Goal: Information Seeking & Learning: Check status

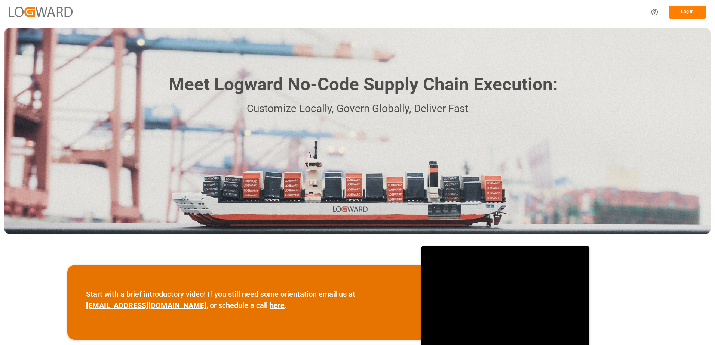
click at [683, 12] on button "Log In" at bounding box center [686, 12] width 37 height 13
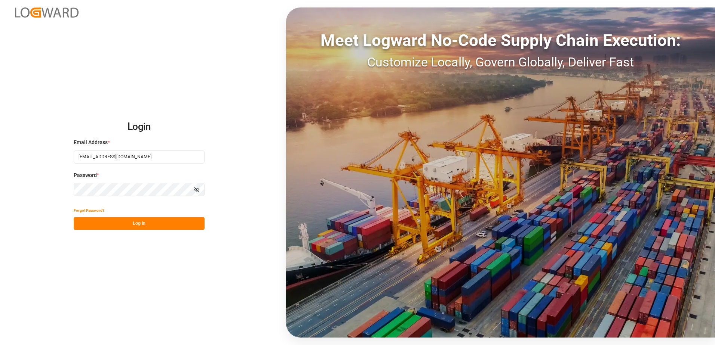
click at [133, 227] on button "Log In" at bounding box center [139, 223] width 131 height 13
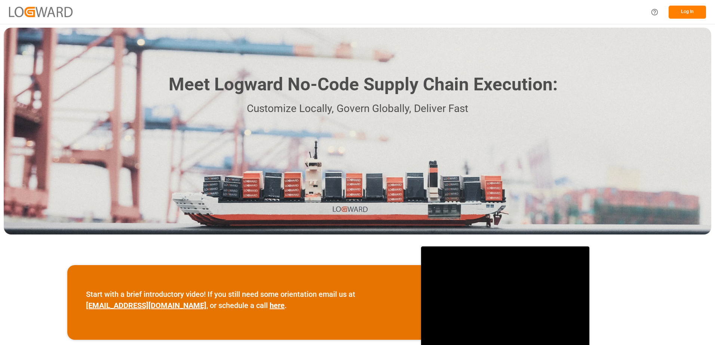
click at [697, 9] on button "Log In" at bounding box center [686, 12] width 37 height 13
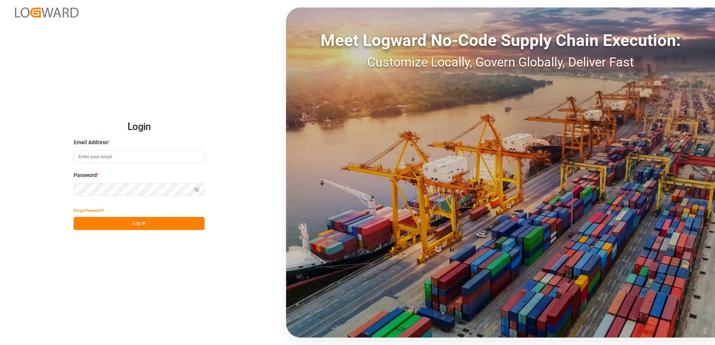
type input "[EMAIL_ADDRESS][DOMAIN_NAME]"
click at [126, 222] on button "Log In" at bounding box center [139, 223] width 131 height 13
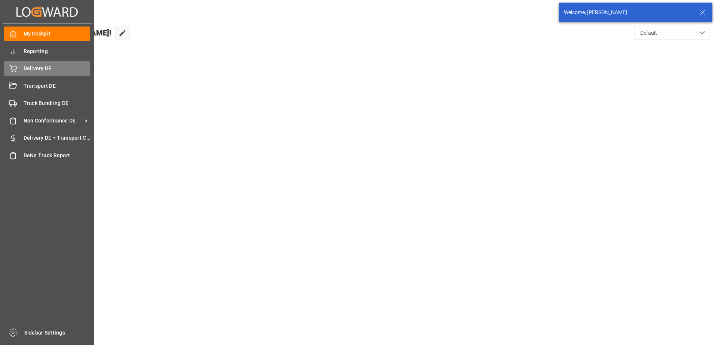
click at [23, 70] on div "Delivery DE Delivery DE" at bounding box center [47, 68] width 86 height 15
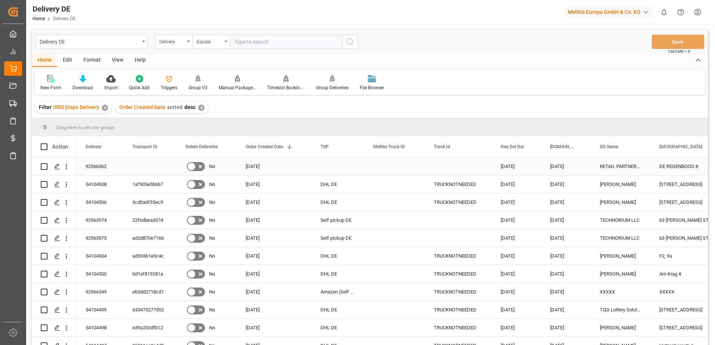
click at [46, 169] on input "Press Space to toggle row selection (unchecked)" at bounding box center [44, 166] width 7 height 7
checkbox input "true"
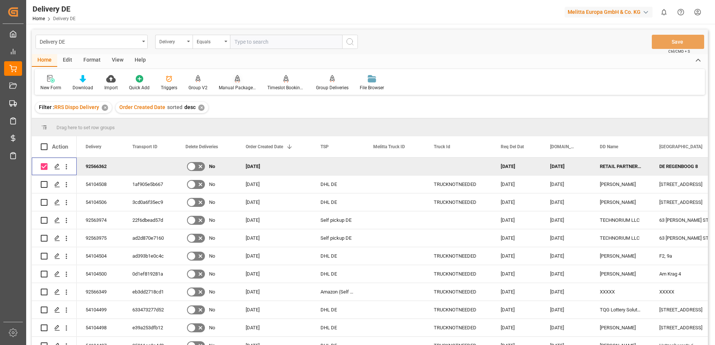
click at [234, 89] on div "Manual Package TypeDetermination" at bounding box center [237, 87] width 37 height 7
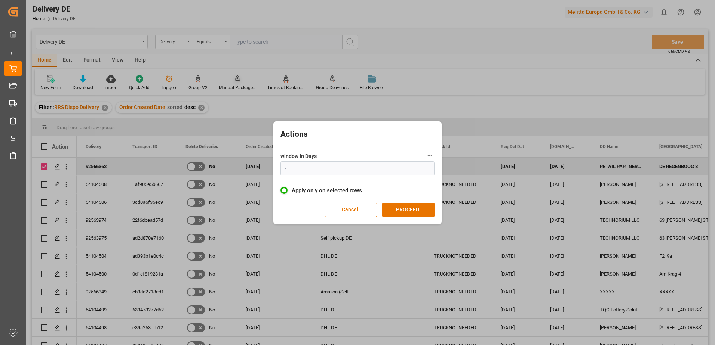
type input "1"
click at [409, 214] on button "PROCEED" at bounding box center [408, 210] width 52 height 14
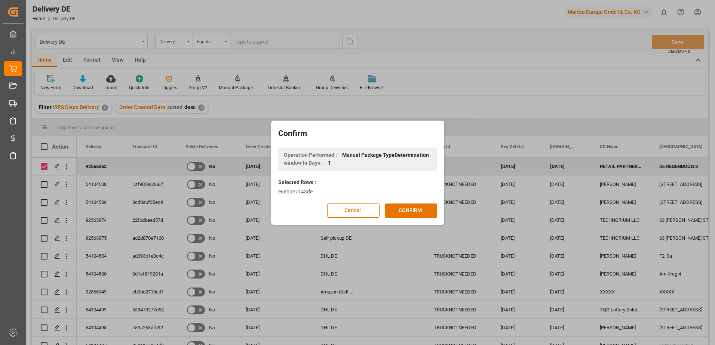
click at [409, 214] on button "CONFIRM" at bounding box center [411, 211] width 52 height 14
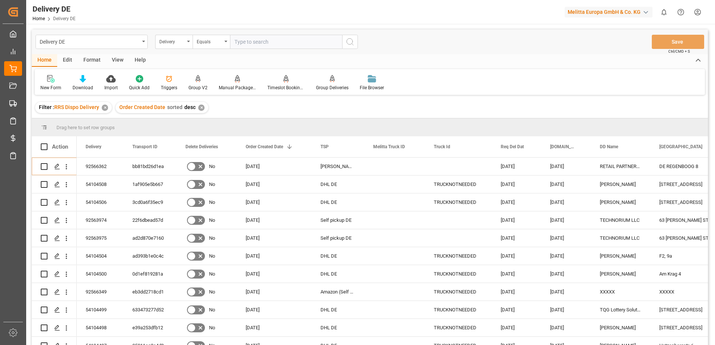
click at [696, 11] on html "Created by potrace 1.15, written by Peter Selinger 2001-2017 Created by potrace…" at bounding box center [357, 172] width 715 height 345
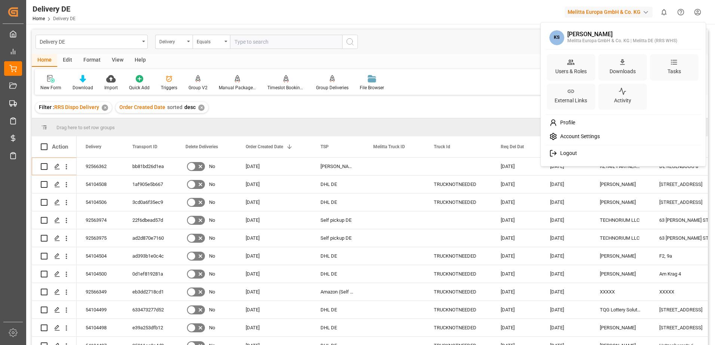
click at [565, 152] on span "Logout" at bounding box center [567, 153] width 20 height 7
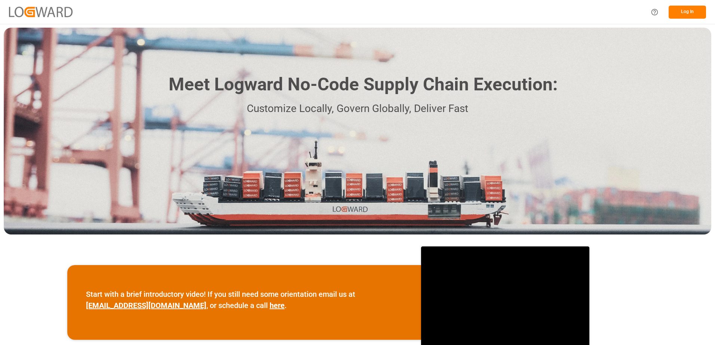
click at [684, 9] on button "Log In" at bounding box center [686, 12] width 37 height 13
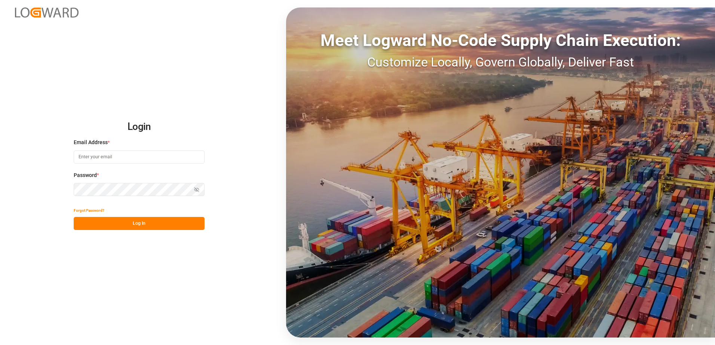
type input "karine.staut@melitta.be"
click at [130, 223] on button "Log In" at bounding box center [139, 223] width 131 height 13
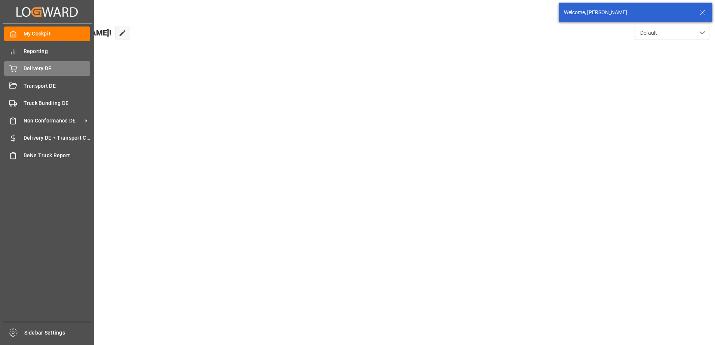
click at [43, 70] on span "Delivery DE" at bounding box center [57, 69] width 67 height 8
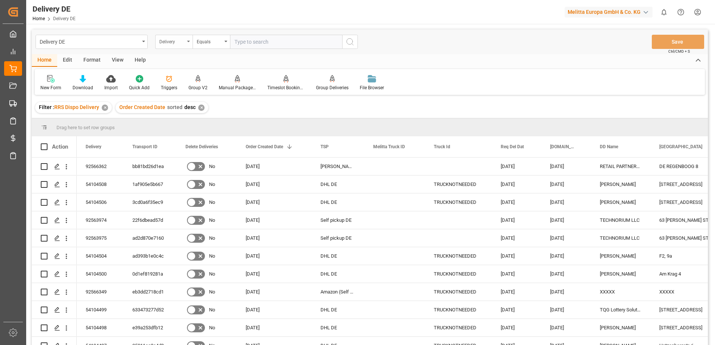
click at [189, 41] on icon "open menu" at bounding box center [188, 41] width 3 height 1
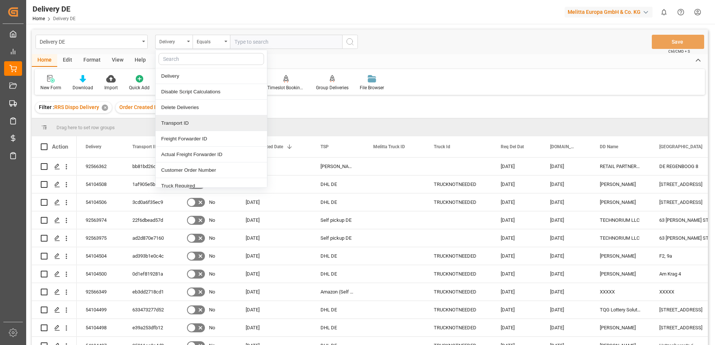
click at [187, 123] on div "Transport ID" at bounding box center [210, 123] width 111 height 16
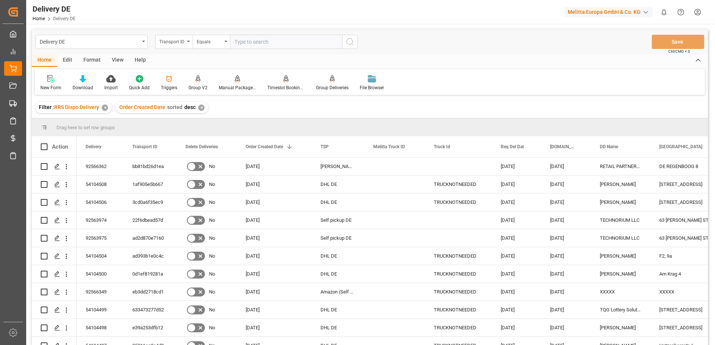
click at [244, 43] on input "text" at bounding box center [286, 42] width 112 height 14
click at [296, 44] on input "text" at bounding box center [286, 42] width 112 height 14
paste input "2eb46f06b924"
type input "2eb46f06b924"
click at [350, 41] on icon "search button" at bounding box center [349, 41] width 9 height 9
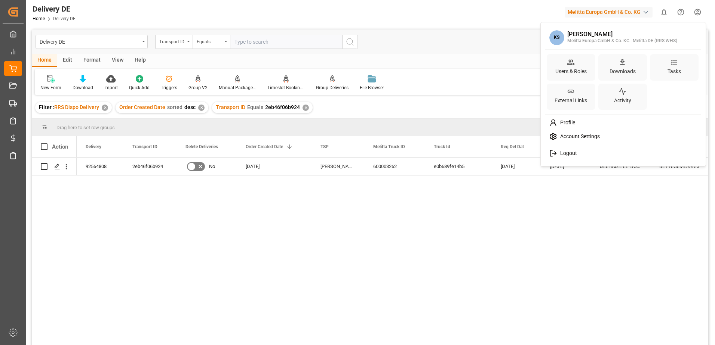
click at [697, 14] on html "Created by potrace 1.15, written by Peter Selinger 2001-2017 Created by potrace…" at bounding box center [357, 172] width 715 height 345
click at [563, 152] on span "Logout" at bounding box center [567, 153] width 20 height 7
